Goal: Information Seeking & Learning: Learn about a topic

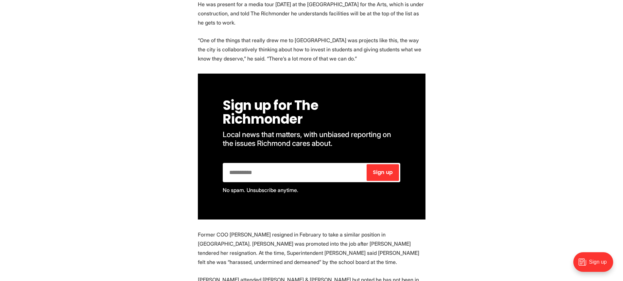
scroll to position [392, 0]
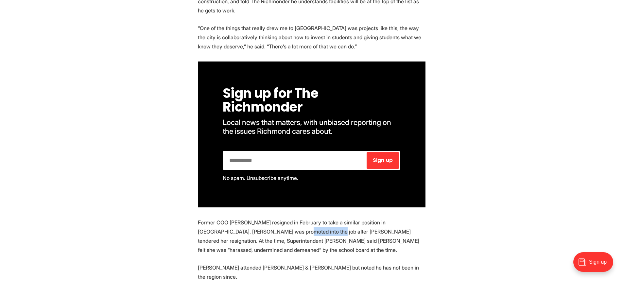
drag, startPoint x: 260, startPoint y: 217, endPoint x: 297, endPoint y: 217, distance: 36.6
click at [297, 218] on p "Former COO [PERSON_NAME] resigned in February to take a similar position in [GE…" at bounding box center [311, 236] width 227 height 37
click at [499, 109] on section "Richmond Public Schools Superintendent [PERSON_NAME] has filled one of his most…" at bounding box center [311, 278] width 623 height 689
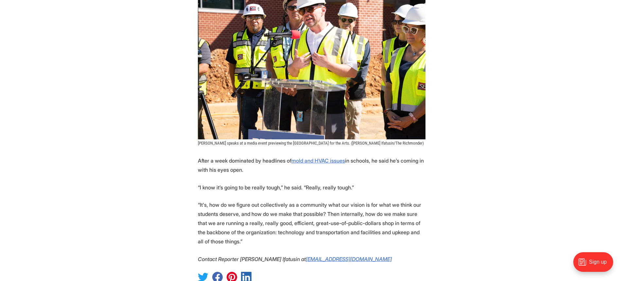
scroll to position [752, 0]
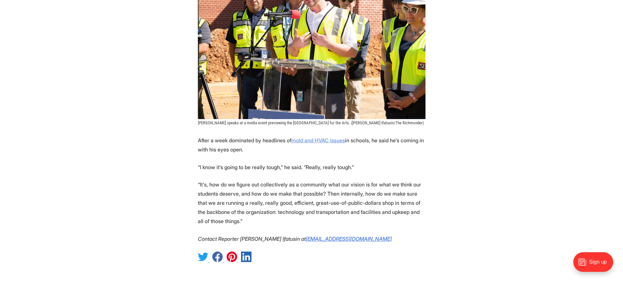
click at [327, 137] on u "mold and HVAC issues" at bounding box center [318, 140] width 54 height 7
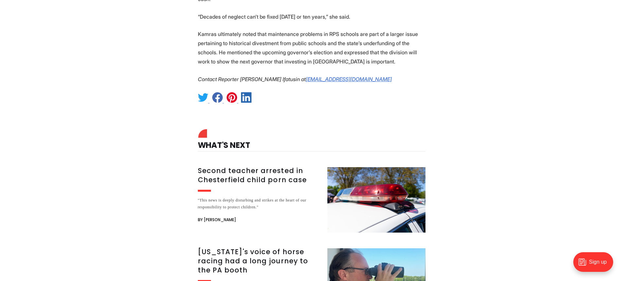
scroll to position [1536, 0]
